Goal: Find specific page/section: Find specific page/section

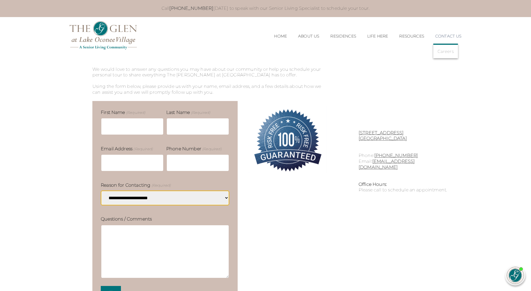
click at [442, 34] on link "Contact Us" at bounding box center [449, 36] width 26 height 5
click at [441, 37] on link "Contact Us" at bounding box center [449, 36] width 26 height 5
click at [445, 36] on link "Contact Us" at bounding box center [449, 36] width 26 height 5
click at [444, 36] on link "Contact Us" at bounding box center [449, 36] width 26 height 5
click at [442, 53] on link "Careers" at bounding box center [446, 51] width 16 height 5
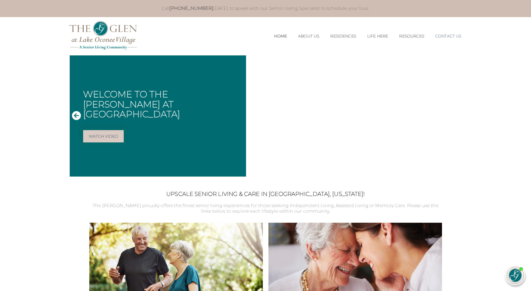
click at [454, 36] on link "Contact Us" at bounding box center [449, 36] width 26 height 5
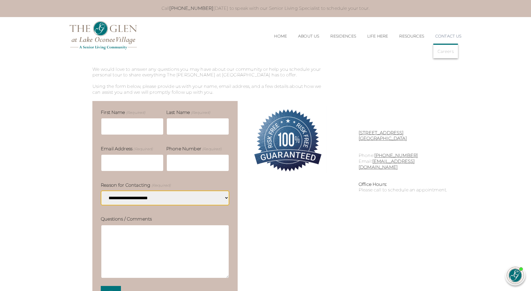
click at [450, 41] on li "Contact Us Careers" at bounding box center [446, 36] width 32 height 16
click at [449, 36] on link "Contact Us" at bounding box center [449, 36] width 26 height 5
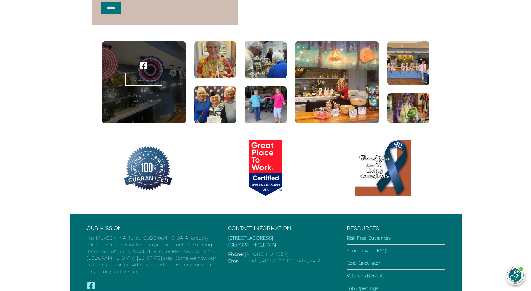
scroll to position [276, 0]
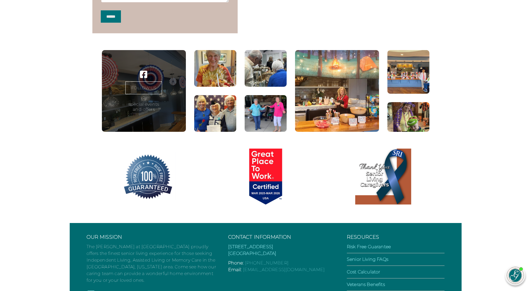
click at [410, 94] on figure at bounding box center [409, 72] width 42 height 44
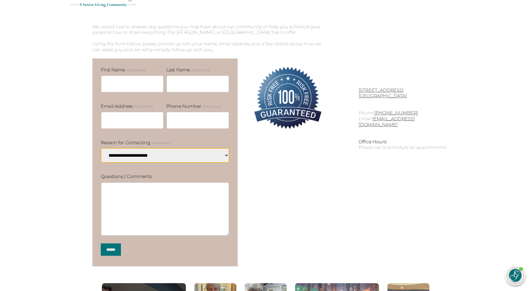
scroll to position [0, 0]
